Goal: Information Seeking & Learning: Learn about a topic

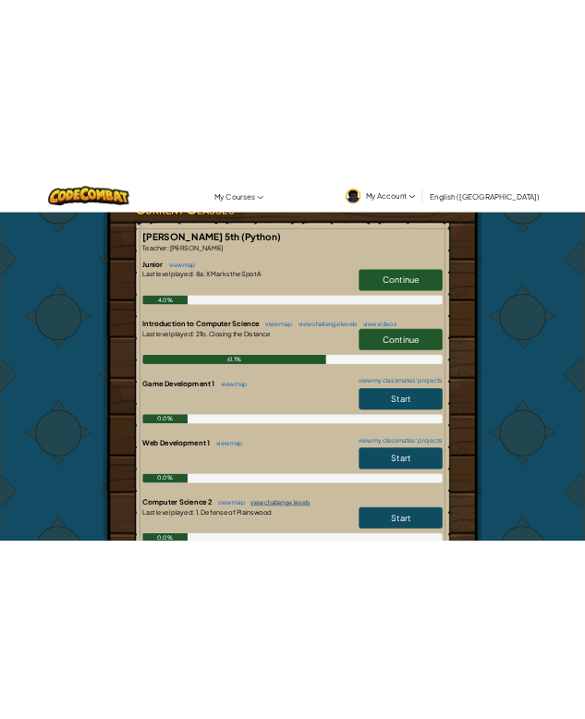
scroll to position [462, 0]
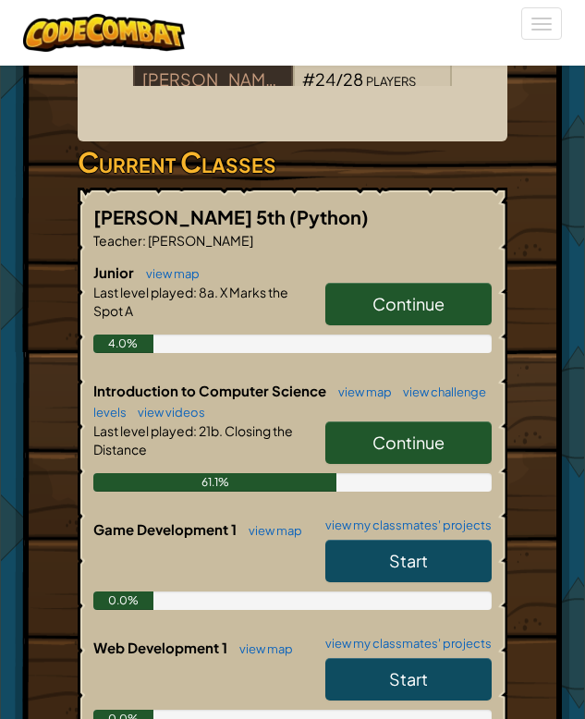
click at [359, 453] on link "Continue" at bounding box center [408, 442] width 166 height 43
